Goal: Information Seeking & Learning: Learn about a topic

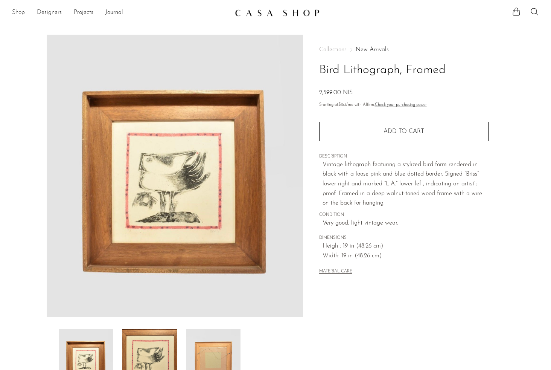
click at [20, 12] on link "Shop" at bounding box center [18, 13] width 13 height 10
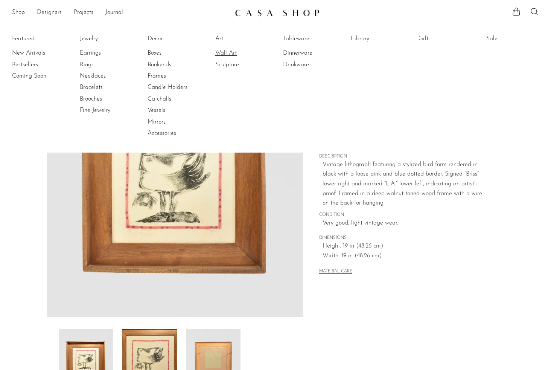
click at [228, 55] on link "Wall Art" at bounding box center [243, 53] width 56 height 8
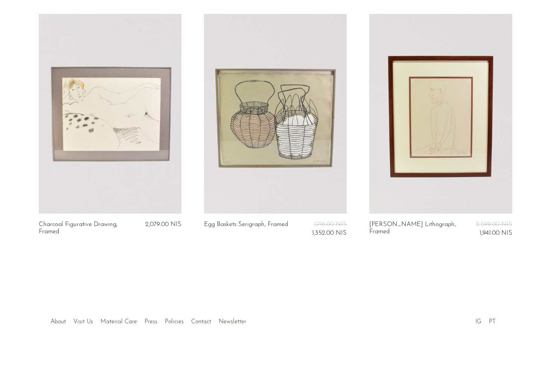
scroll to position [771, 0]
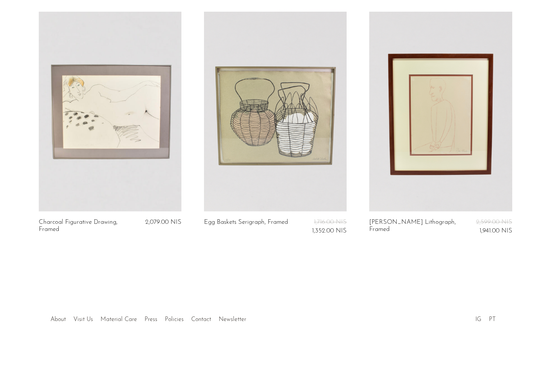
click at [84, 224] on link "Charcoal Figurative Drawing, Framed" at bounding box center [86, 226] width 95 height 14
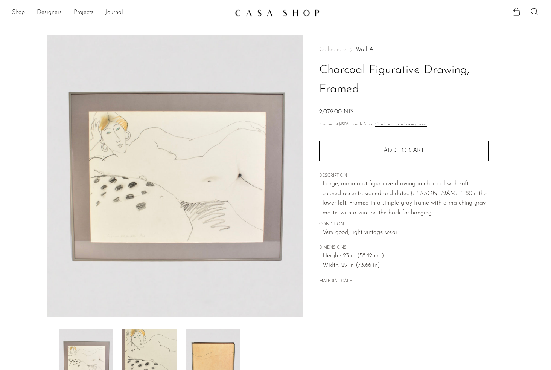
click at [151, 354] on img at bounding box center [149, 359] width 55 height 60
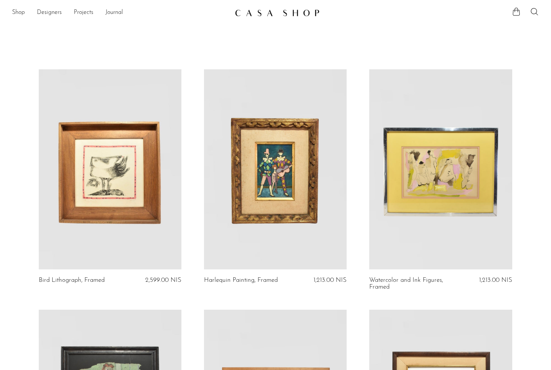
click at [460, 175] on link at bounding box center [440, 169] width 143 height 200
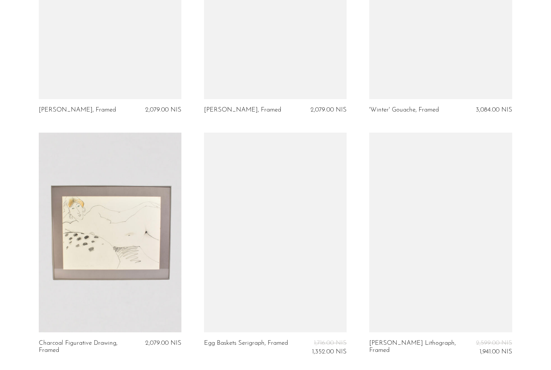
scroll to position [771, 0]
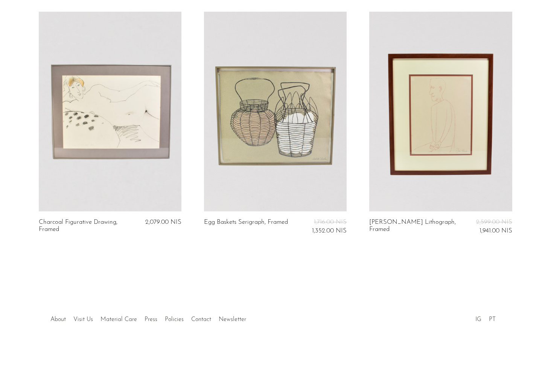
click at [269, 126] on link at bounding box center [275, 112] width 143 height 200
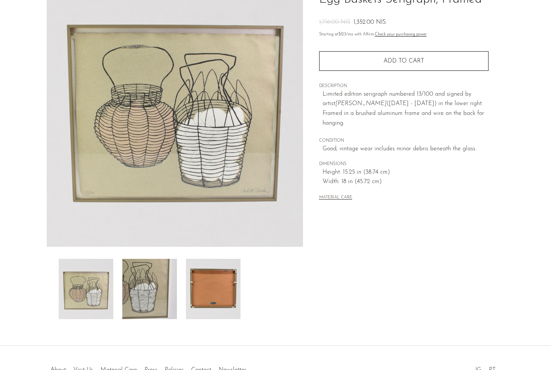
scroll to position [114, 0]
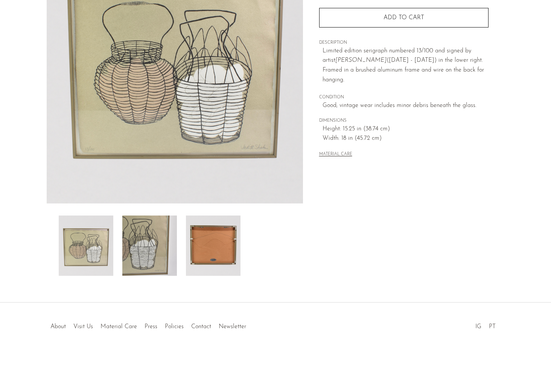
click at [89, 257] on img at bounding box center [86, 245] width 55 height 60
click at [152, 263] on img at bounding box center [149, 245] width 55 height 60
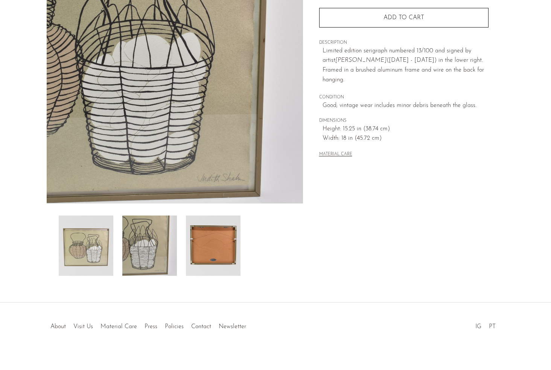
click at [80, 245] on img at bounding box center [86, 245] width 55 height 60
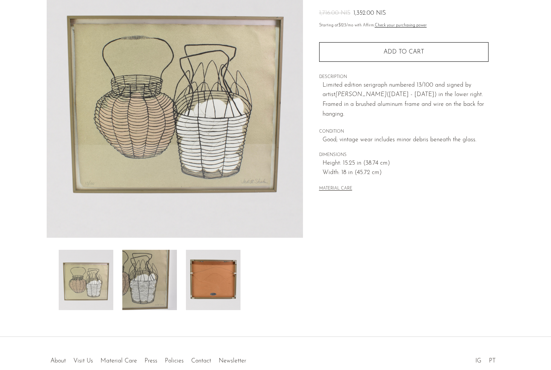
scroll to position [75, 0]
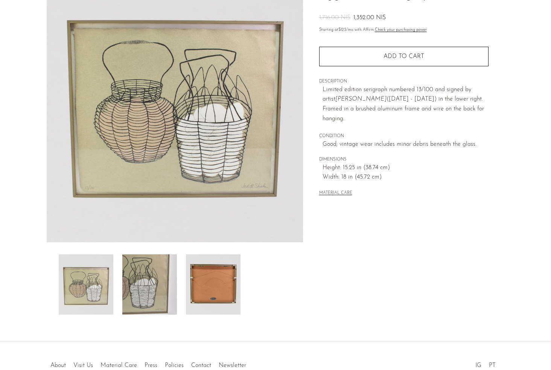
click at [210, 289] on img at bounding box center [213, 284] width 55 height 60
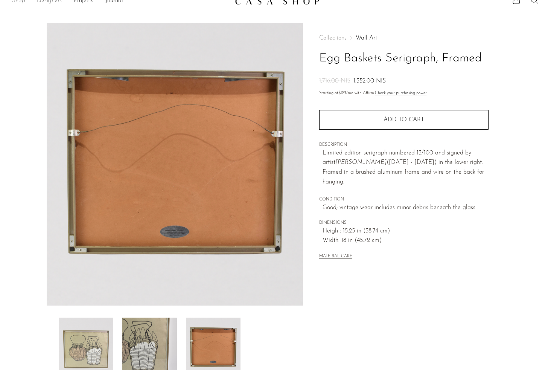
scroll to position [0, 0]
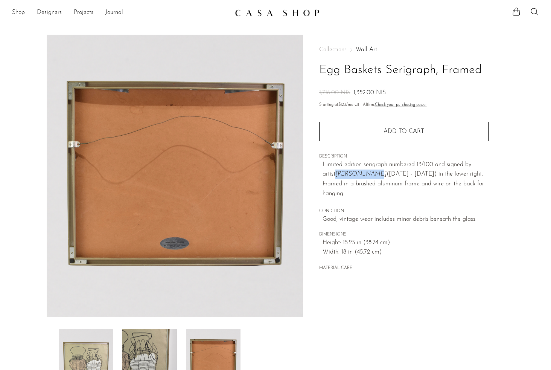
drag, startPoint x: 321, startPoint y: 175, endPoint x: 354, endPoint y: 177, distance: 32.8
click at [354, 177] on div "Collections Wall Art Egg Baskets Serigraph, Framed 1,716.00 NIS 1,352.00 NIS St…" at bounding box center [403, 160] width 169 height 250
copy em "Judith Shahn"
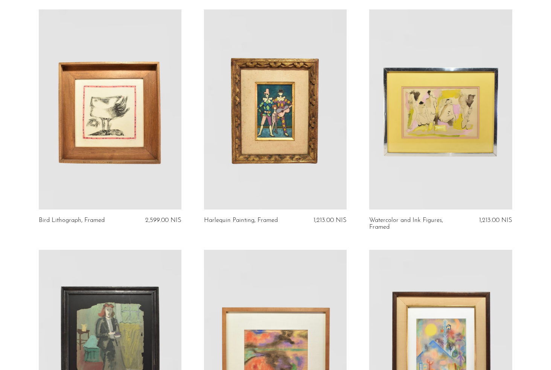
scroll to position [31, 0]
